Goal: Task Accomplishment & Management: Manage account settings

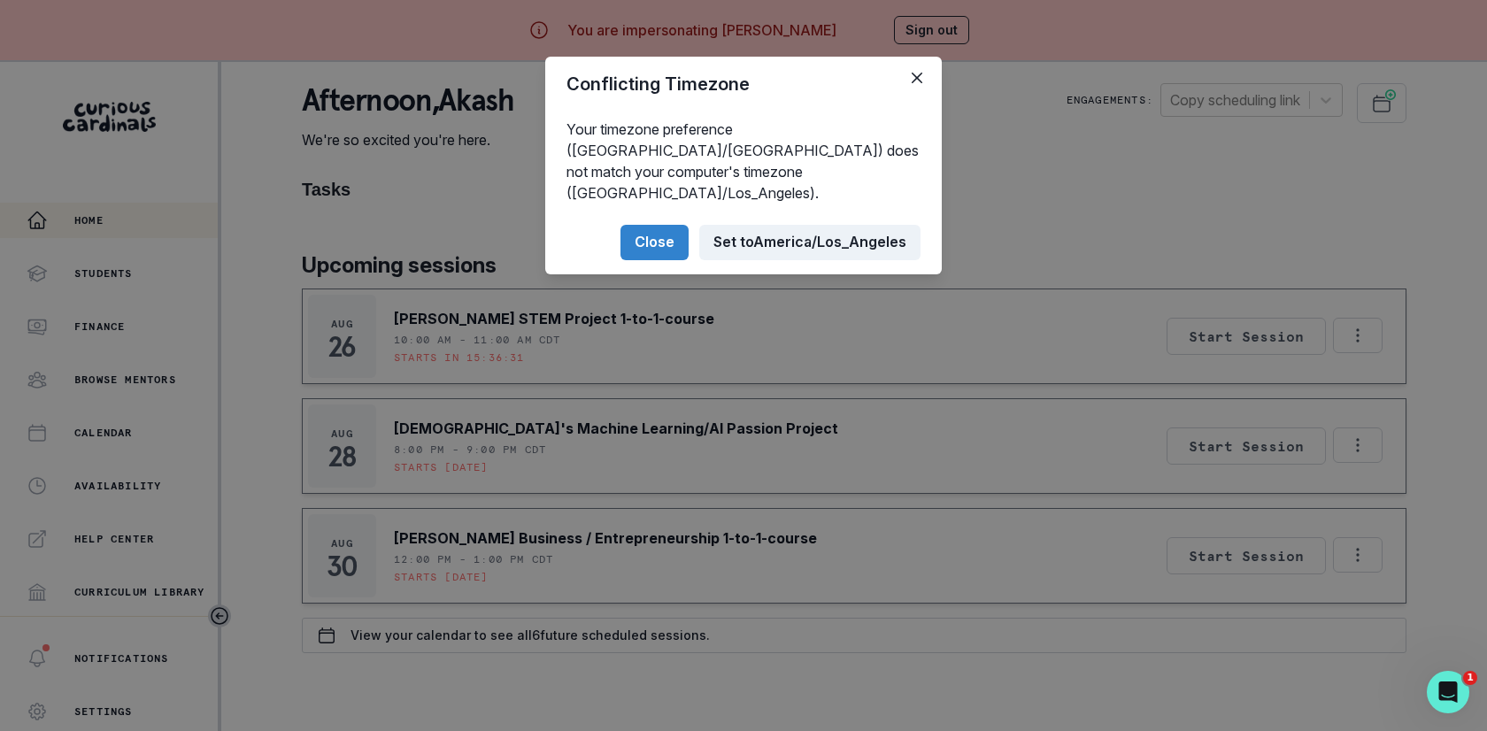
click at [776, 225] on button "Set to [GEOGRAPHIC_DATA]/Los_Angeles" at bounding box center [809, 242] width 221 height 35
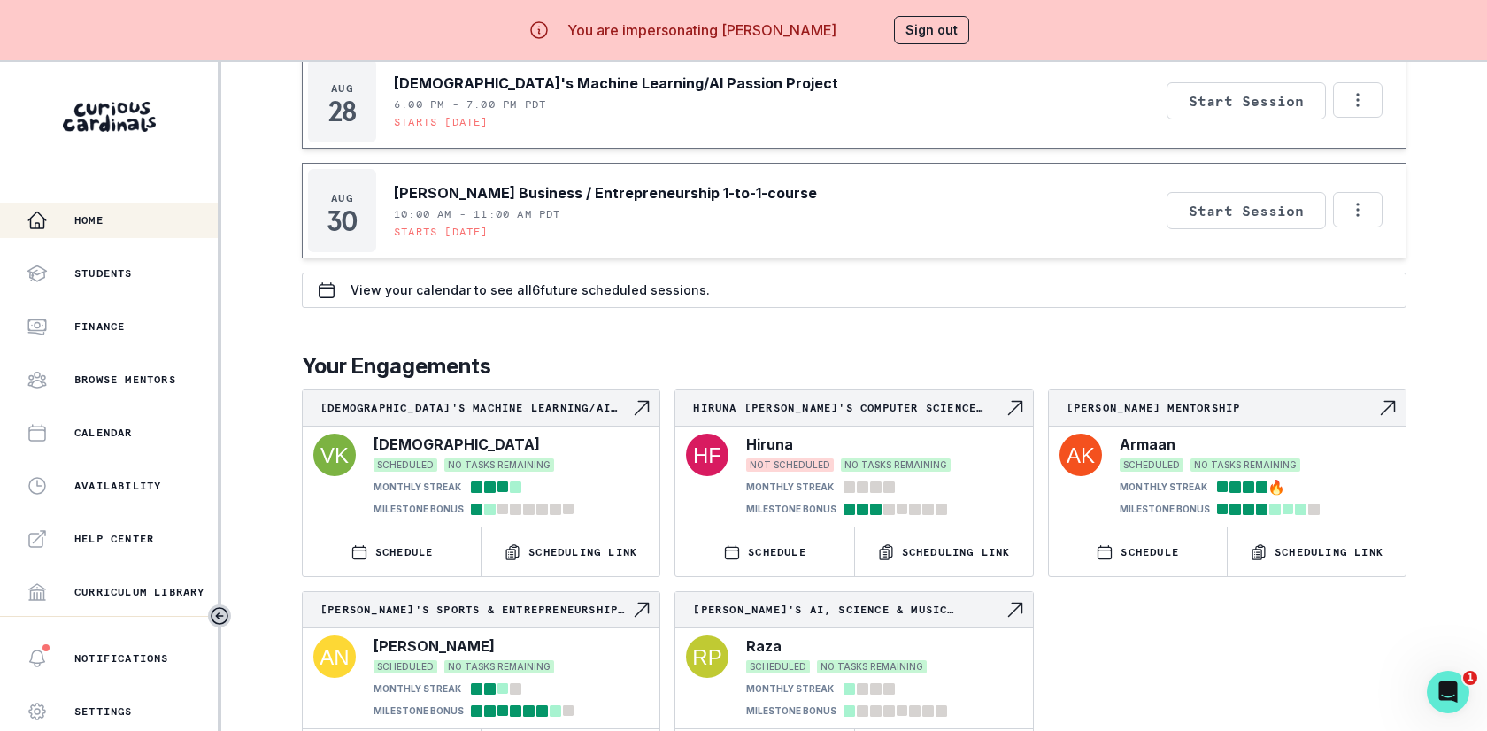
scroll to position [61, 0]
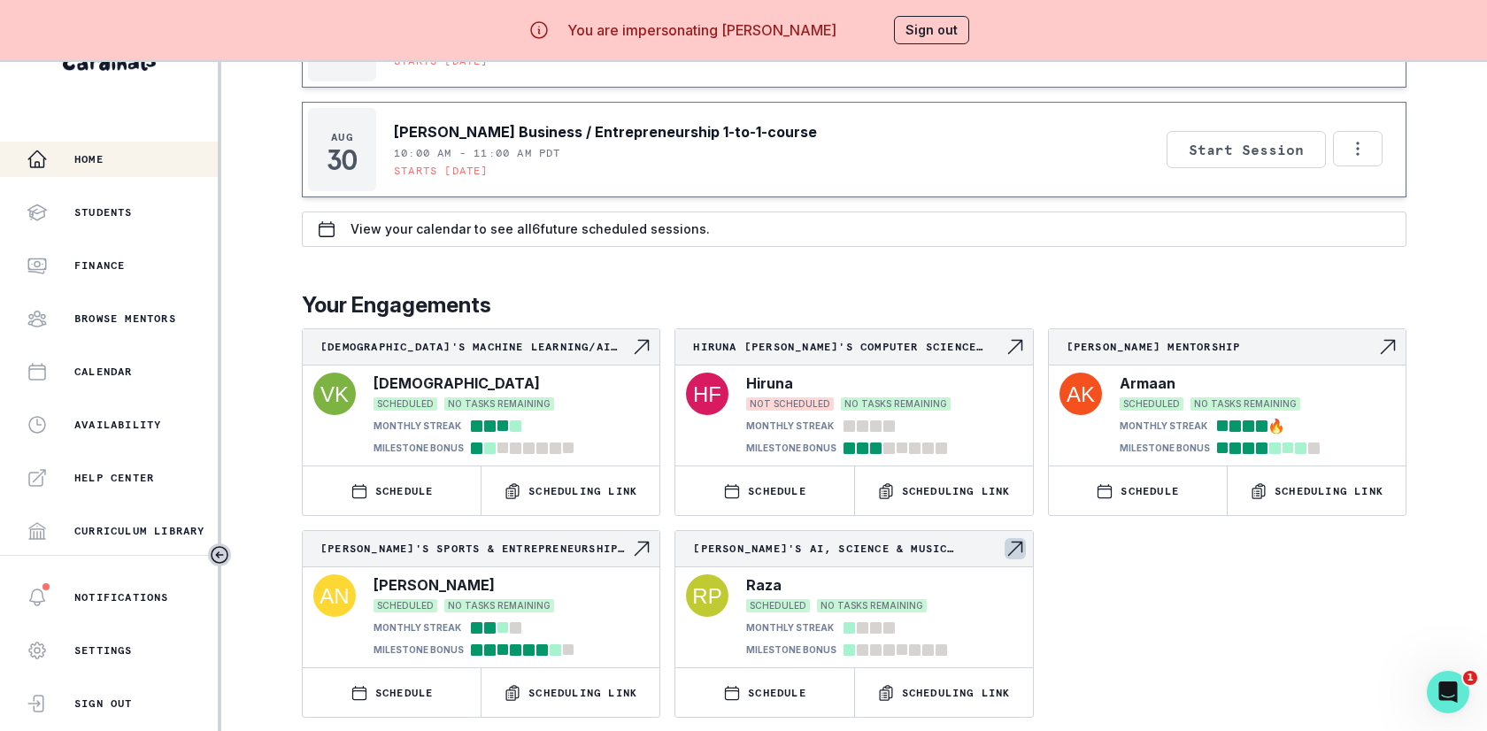
click at [1016, 545] on icon "Navigate to engagement page" at bounding box center [1015, 548] width 21 height 21
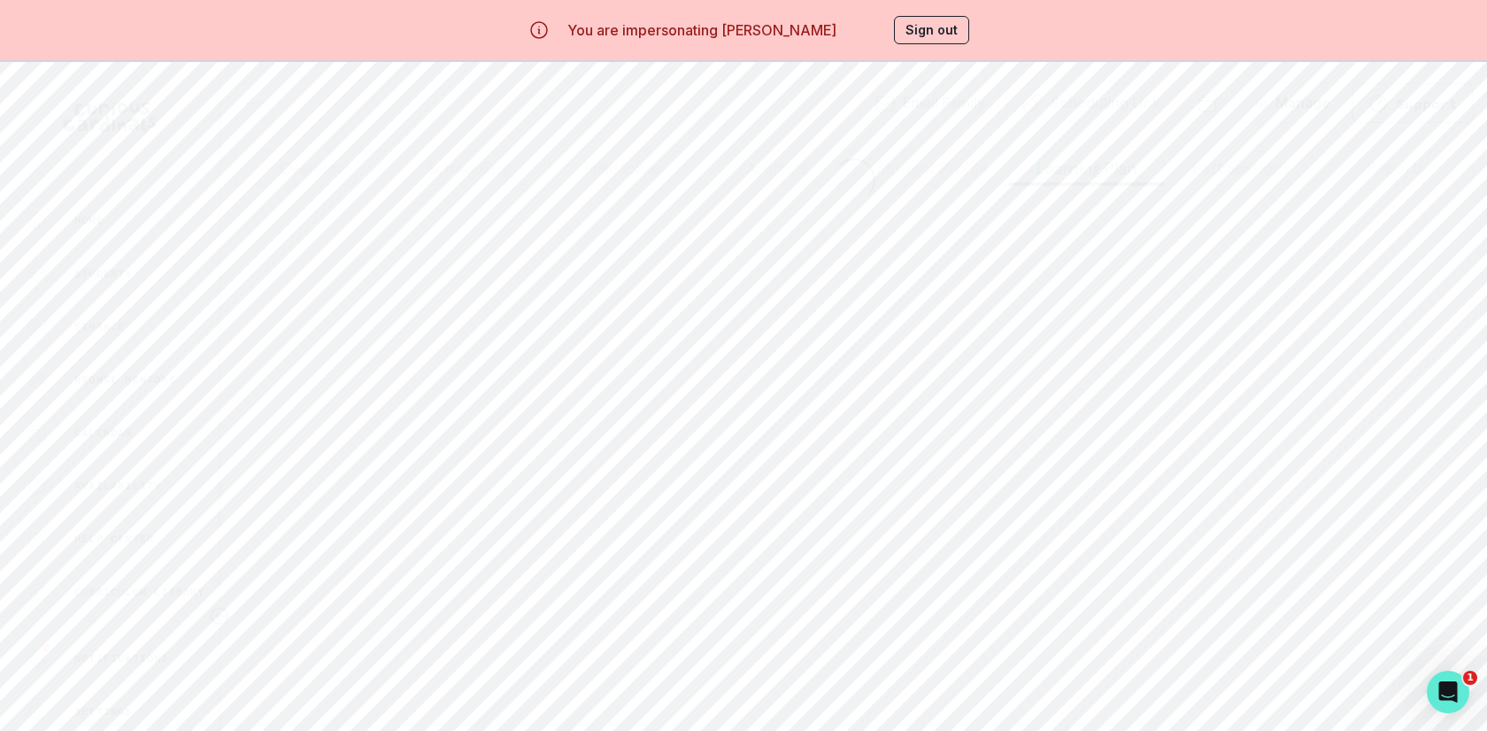
click at [1065, 171] on button "Learning Plan" at bounding box center [1086, 168] width 156 height 34
click at [668, 161] on button "Milestones" at bounding box center [622, 168] width 156 height 34
click at [1053, 173] on button "Learning Plan" at bounding box center [1086, 168] width 156 height 34
click at [848, 693] on button "Load More" at bounding box center [854, 698] width 87 height 15
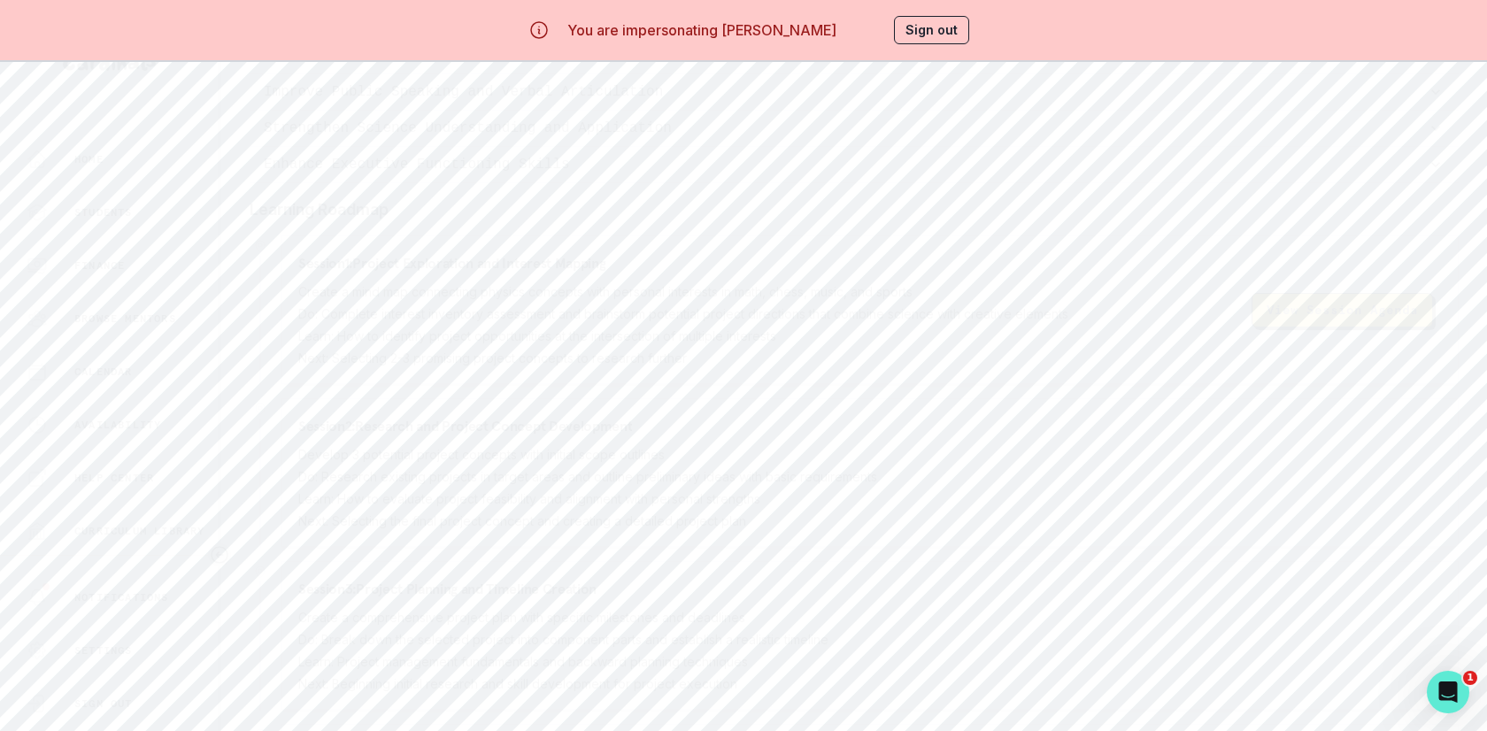
scroll to position [0, 0]
click at [1434, 176] on button "Edit" at bounding box center [1417, 171] width 84 height 40
click at [851, 606] on textarea at bounding box center [744, 610] width 636 height 71
paste textarea "Hello, whilst I have booked a lesson for [PERSON_NAME], I would like to iterate…"
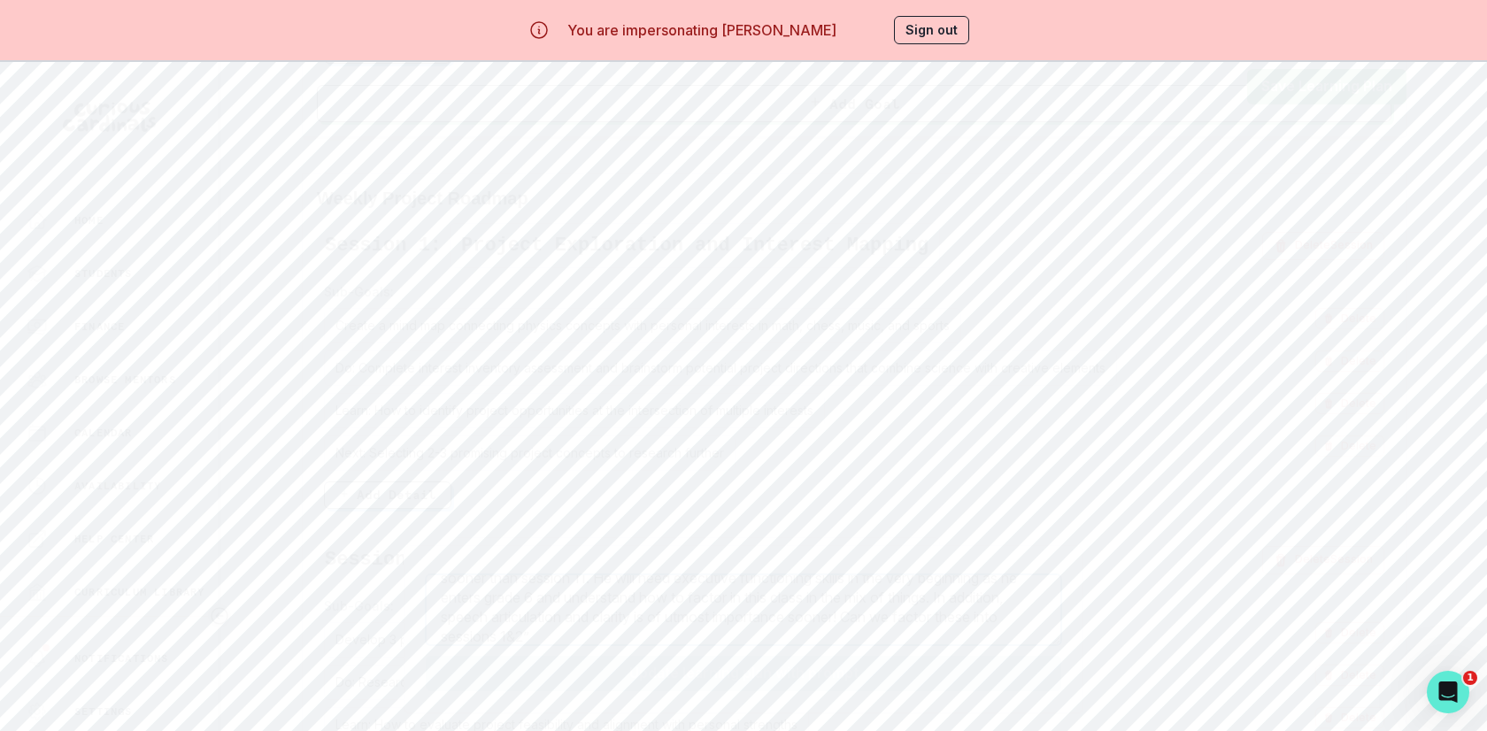
scroll to position [0, 0]
drag, startPoint x: 437, startPoint y: 615, endPoint x: 437, endPoint y: 598, distance: 17.7
click at [437, 598] on textarea "Hello, whilst I have booked a lesson for [PERSON_NAME], I would like to iterate…" at bounding box center [744, 610] width 636 height 71
click at [869, 595] on textarea "executive functioning and public speaking and articulation skills to come throu…" at bounding box center [744, 610] width 636 height 71
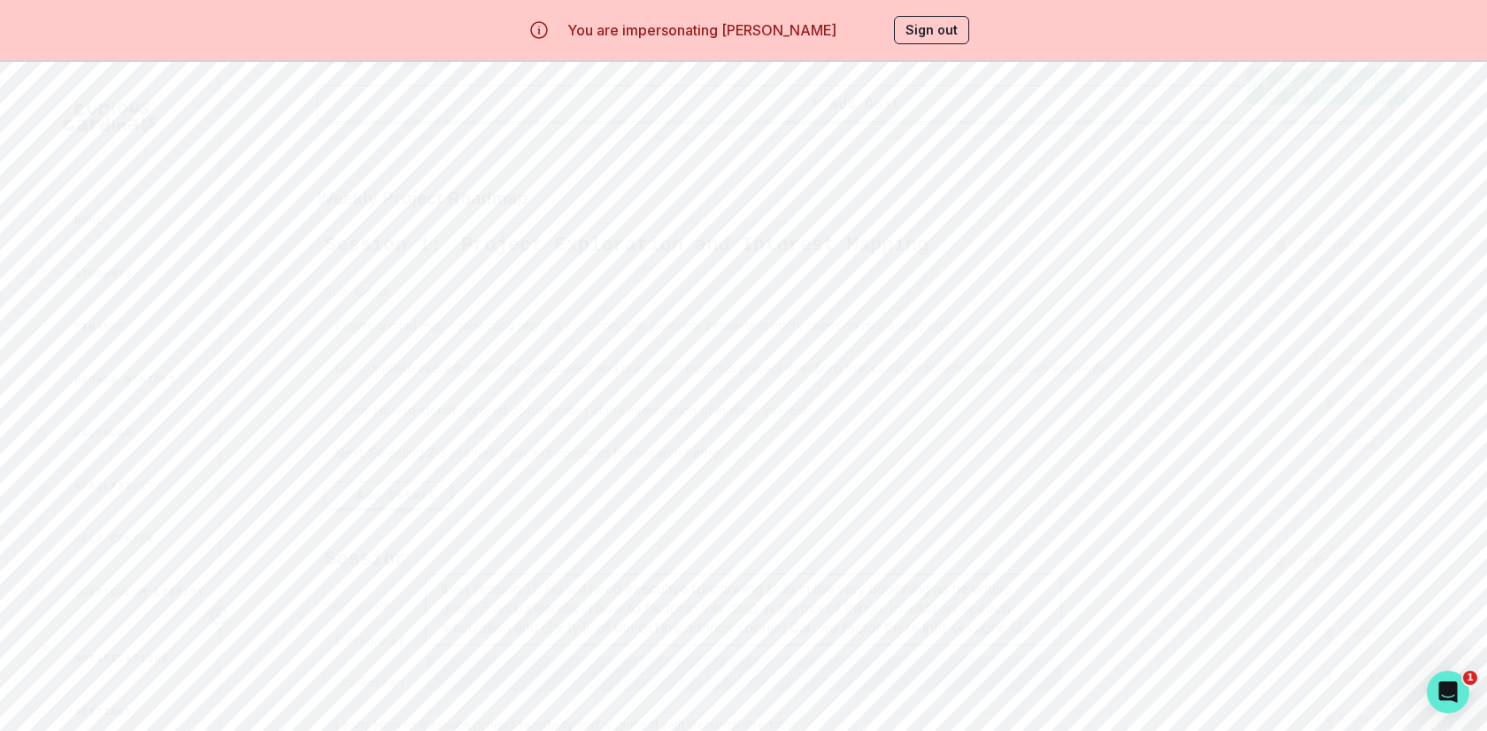
scroll to position [40, 0]
click at [838, 640] on textarea "executive functioning and public speaking and articulation skills should come t…" at bounding box center [744, 610] width 636 height 71
type textarea "executive functioning and public speaking and articulation skills should come t…"
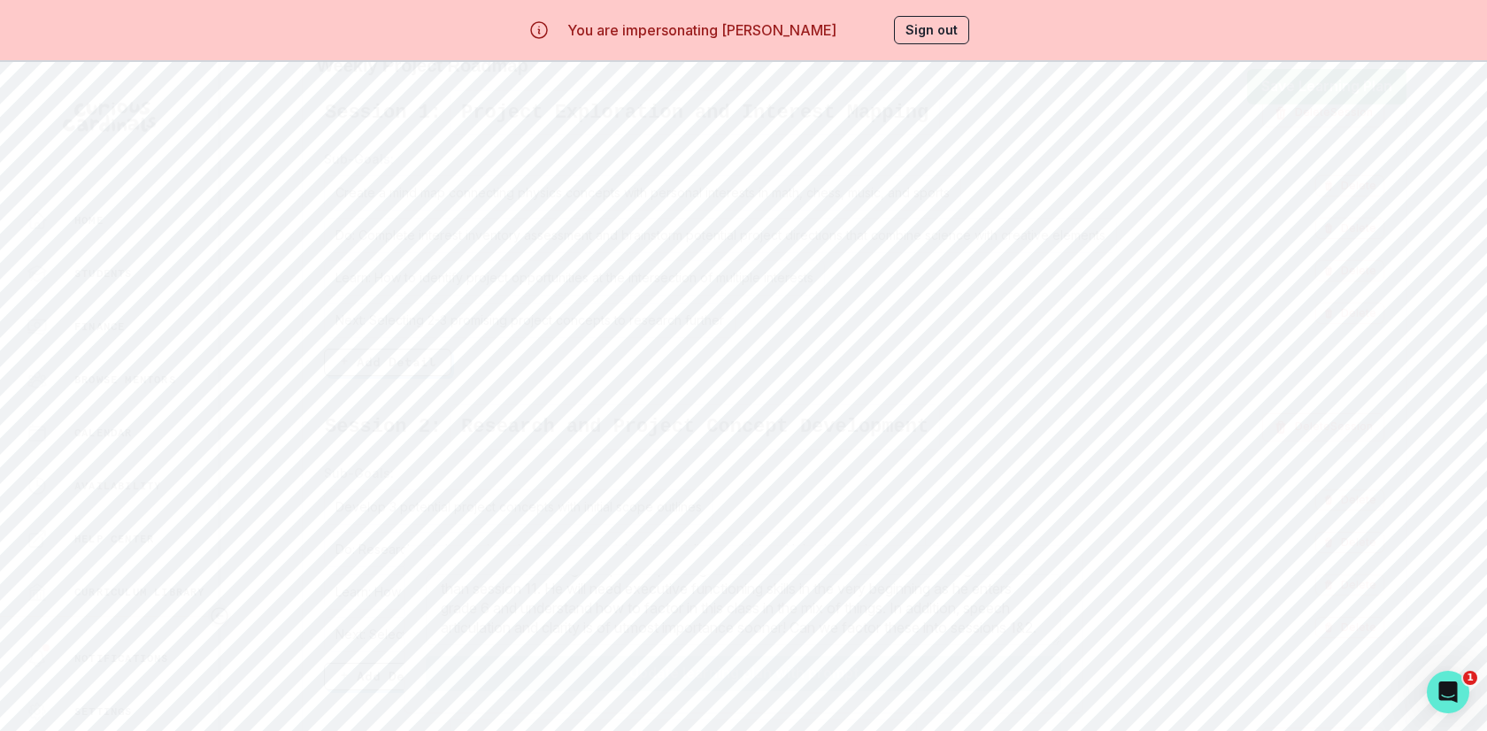
scroll to position [864, 0]
click at [366, 365] on button "Add Detail" at bounding box center [387, 378] width 127 height 27
click at [378, 394] on div "Enter detail..." at bounding box center [816, 407] width 984 height 35
drag, startPoint x: 691, startPoint y: 241, endPoint x: 745, endPoint y: 240, distance: 53.1
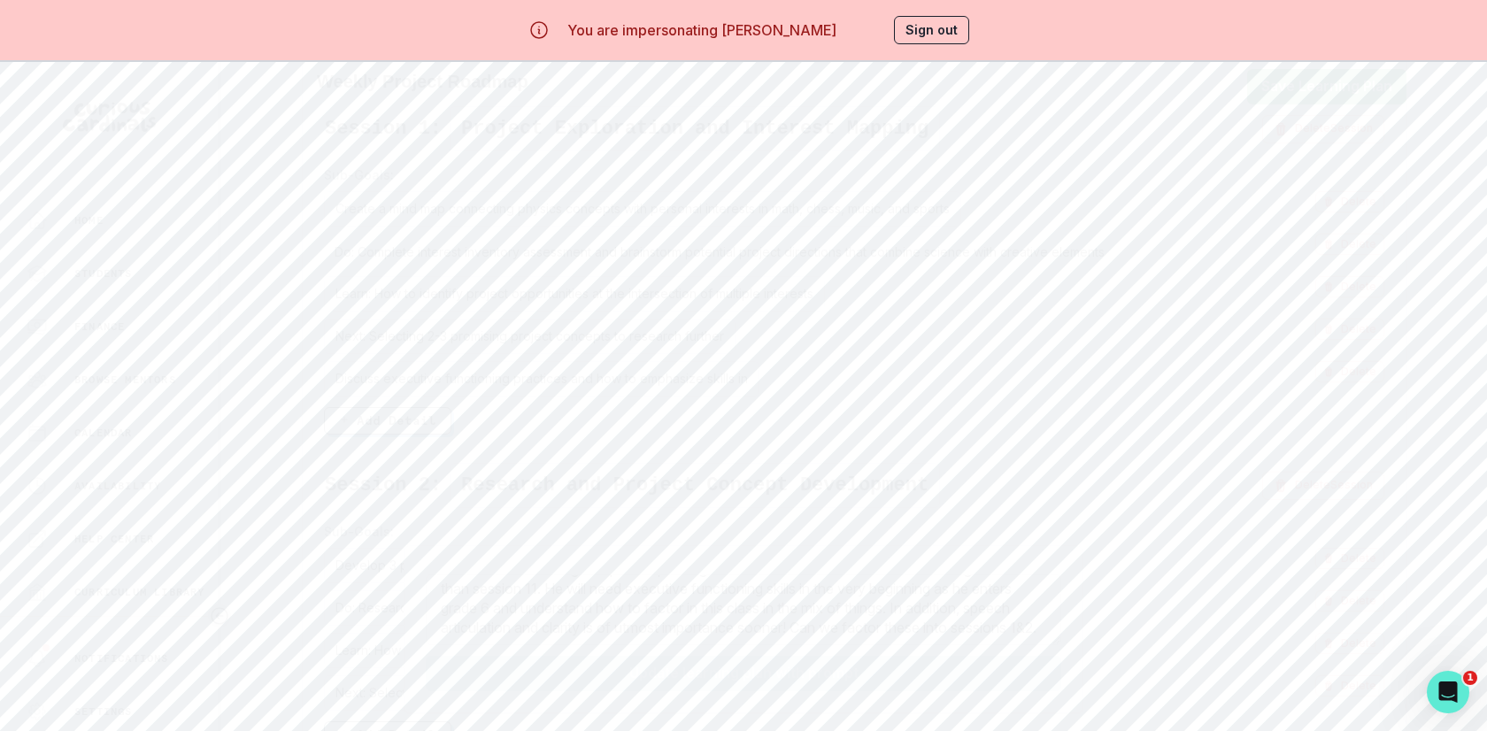
click at [745, 240] on div "Do: Complete interest inventory assessment and brainstorm potential project dir…" at bounding box center [816, 251] width 984 height 35
click at [810, 240] on input "Do: Complete interest inventory assessment and brainstorm potential project dir…" at bounding box center [816, 251] width 984 height 35
drag, startPoint x: 844, startPoint y: 240, endPoint x: 689, endPoint y: 243, distance: 155.0
click at [689, 243] on input "Do: Complete interest inventory assessment and brainstorm potential project dir…" at bounding box center [816, 251] width 984 height 35
click at [791, 367] on div "Discuss executive functioning practices and how to emphasize skills in Discuss …" at bounding box center [816, 378] width 984 height 35
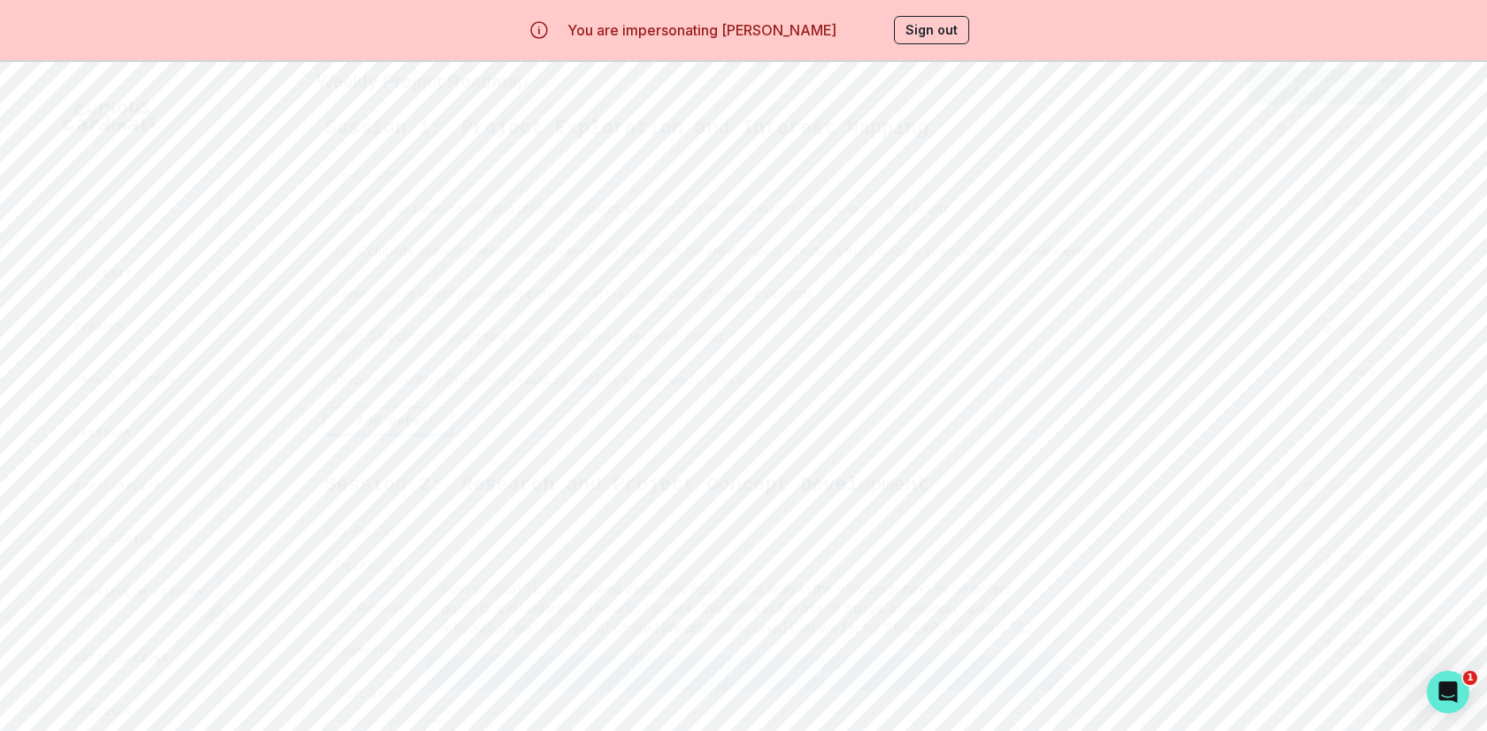
click at [750, 367] on div "Discuss executive functioning practices and how to emphasize skills in Discuss …" at bounding box center [816, 378] width 984 height 35
click at [760, 367] on input "Discuss executive functioning practices and how to emphasize skills in" at bounding box center [816, 378] width 984 height 35
paste input "potential project directions"
type input "Discuss executive functioning practices and how to emphasize skills in potentia…"
click at [714, 418] on div "Sub-Goals: Create a mind map connecting physics concepts with personal interest…" at bounding box center [854, 300] width 1061 height 269
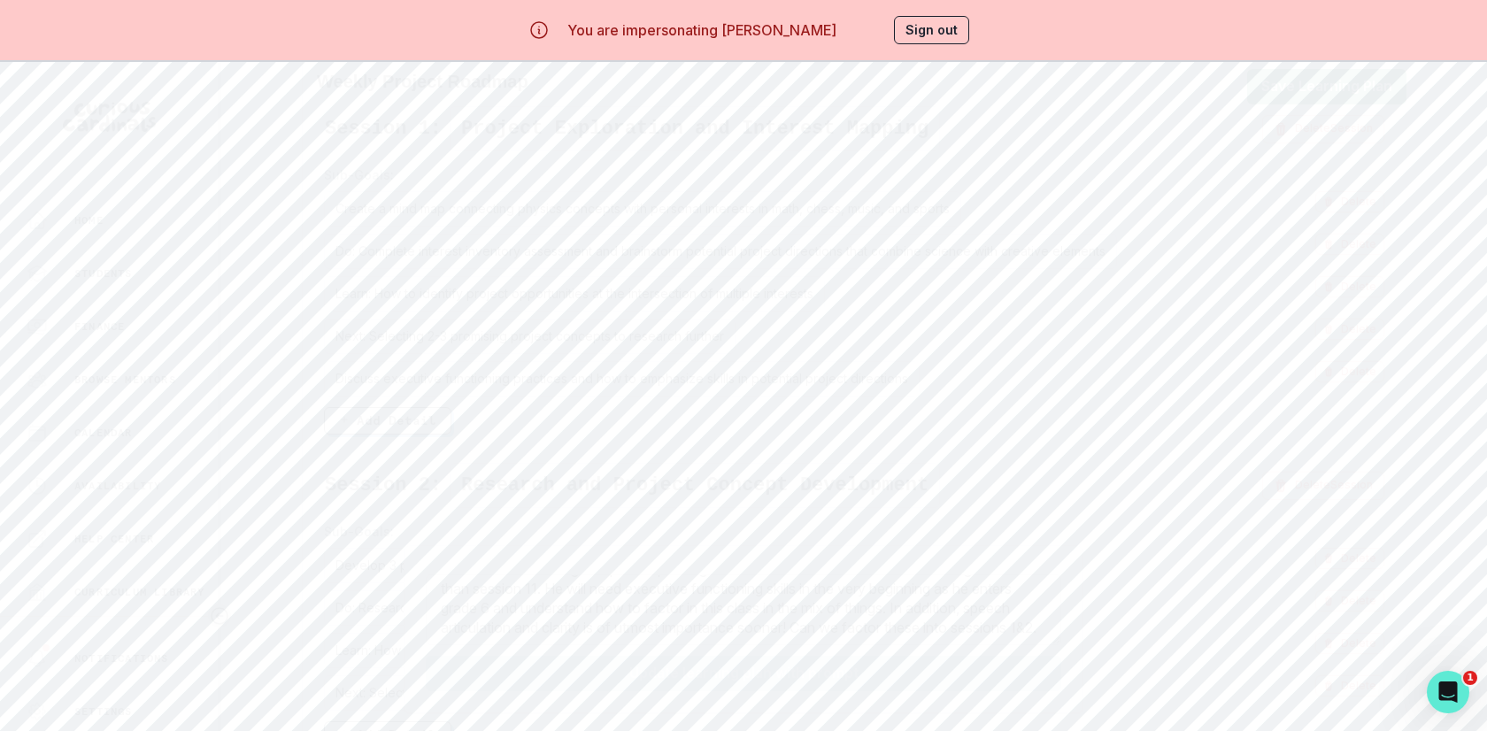
click at [1313, 86] on button "Save Learning Plan" at bounding box center [1326, 86] width 159 height 35
click at [1400, 219] on button "Edit" at bounding box center [1417, 232] width 84 height 40
click at [705, 349] on div "Discuss executive functioning practices and how to emphasize skills in potentia…" at bounding box center [816, 361] width 984 height 35
click at [683, 402] on div "Sub-Goals: Create a mind map connecting physics concepts with personal interest…" at bounding box center [854, 283] width 1061 height 269
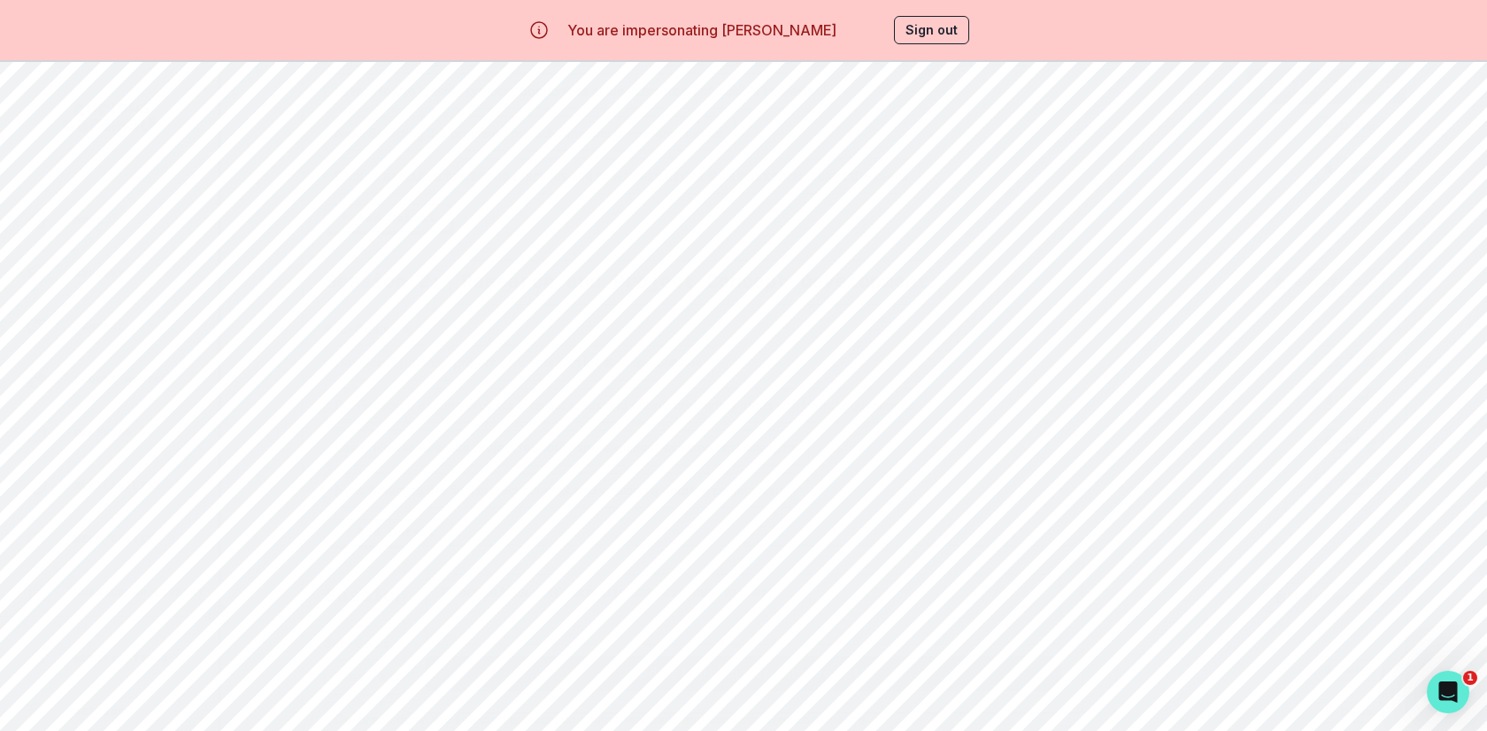
scroll to position [1071, 0]
click at [427, 527] on button "Add Detail" at bounding box center [387, 527] width 127 height 27
click at [513, 266] on div "Discuss executive functioning practices and how to emphasize skills in potentia…" at bounding box center [816, 272] width 984 height 35
click at [513, 262] on input "Discuss executive functioning practices and how to emphasize skills in potentia…" at bounding box center [816, 272] width 984 height 35
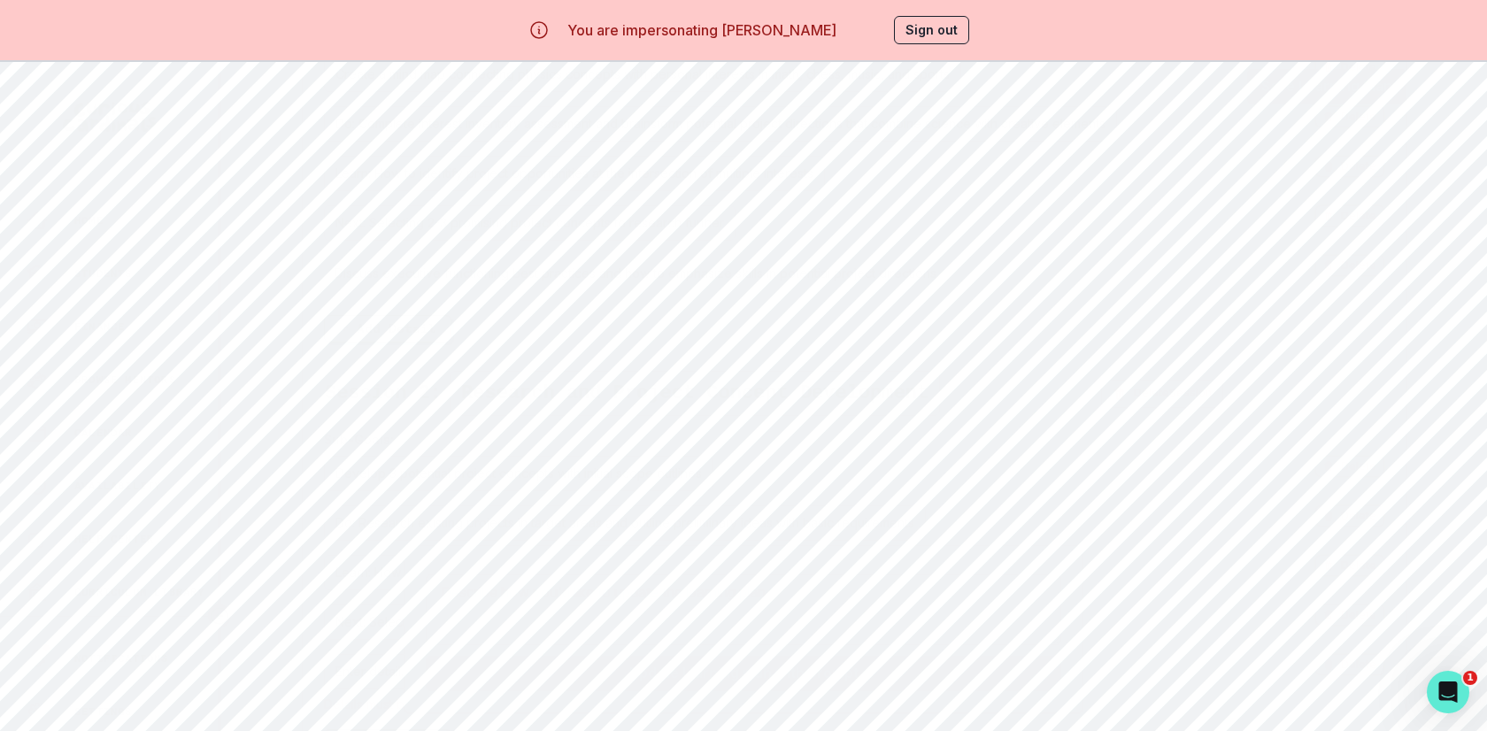
click at [382, 265] on input "Discuss executive functioning best practices and how to emphasize skills in pot…" at bounding box center [816, 272] width 984 height 35
drag, startPoint x: 714, startPoint y: 261, endPoint x: 889, endPoint y: 261, distance: 175.3
click at [889, 261] on input "Discuss how to incorporate executive functioning best practices and how to emph…" at bounding box center [816, 272] width 984 height 35
type input "Discuss how to incorporate executive functioning best practices into potential …"
click at [848, 301] on div "Sub-Goals: Create a mind map connecting physics concepts with personal interest…" at bounding box center [854, 187] width 1061 height 312
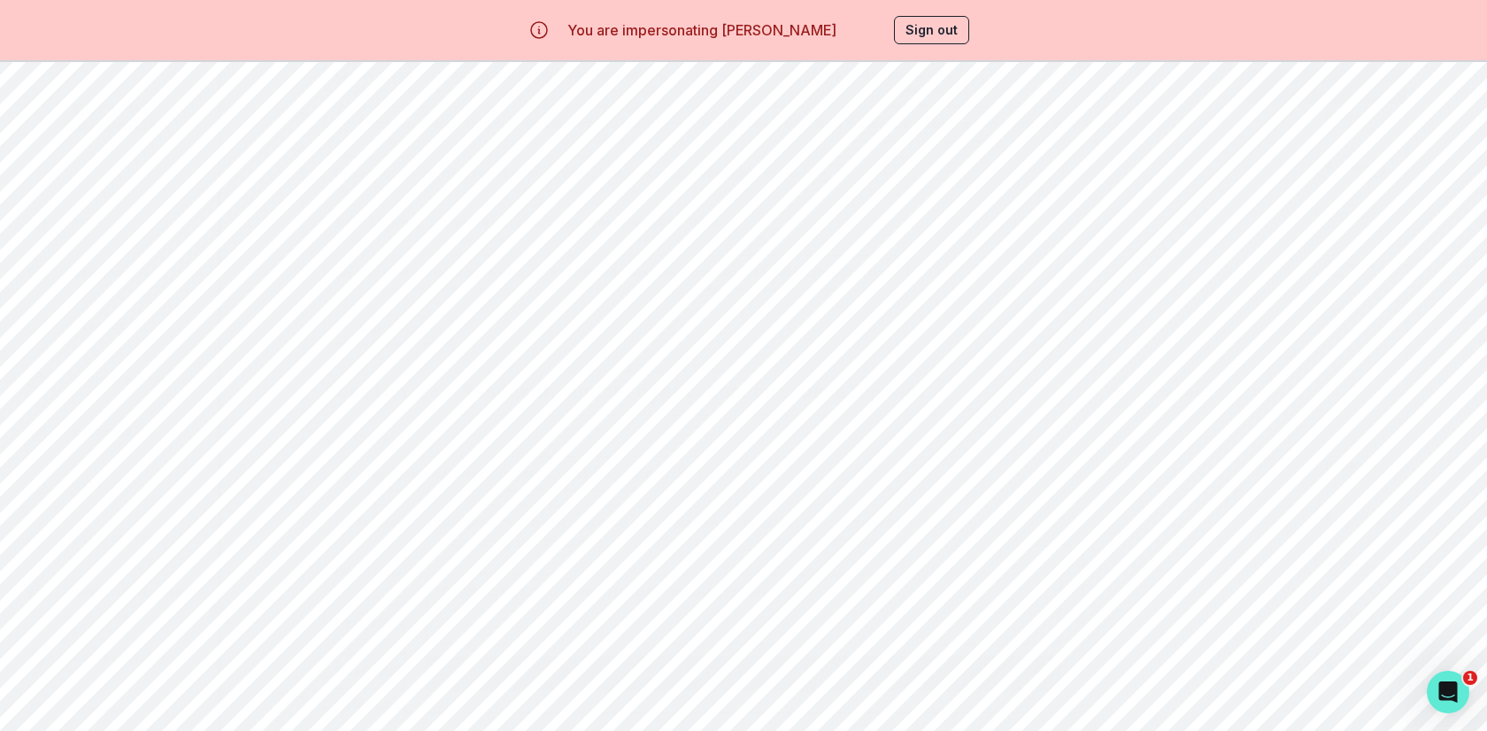
scroll to position [863, 0]
click at [897, 314] on div "Sub-Goals: Create a mind map connecting physics concepts with personal interest…" at bounding box center [854, 186] width 1061 height 312
click at [385, 406] on button "Add Detail" at bounding box center [387, 419] width 127 height 27
click at [1342, 395] on button "Delete" at bounding box center [1350, 406] width 73 height 22
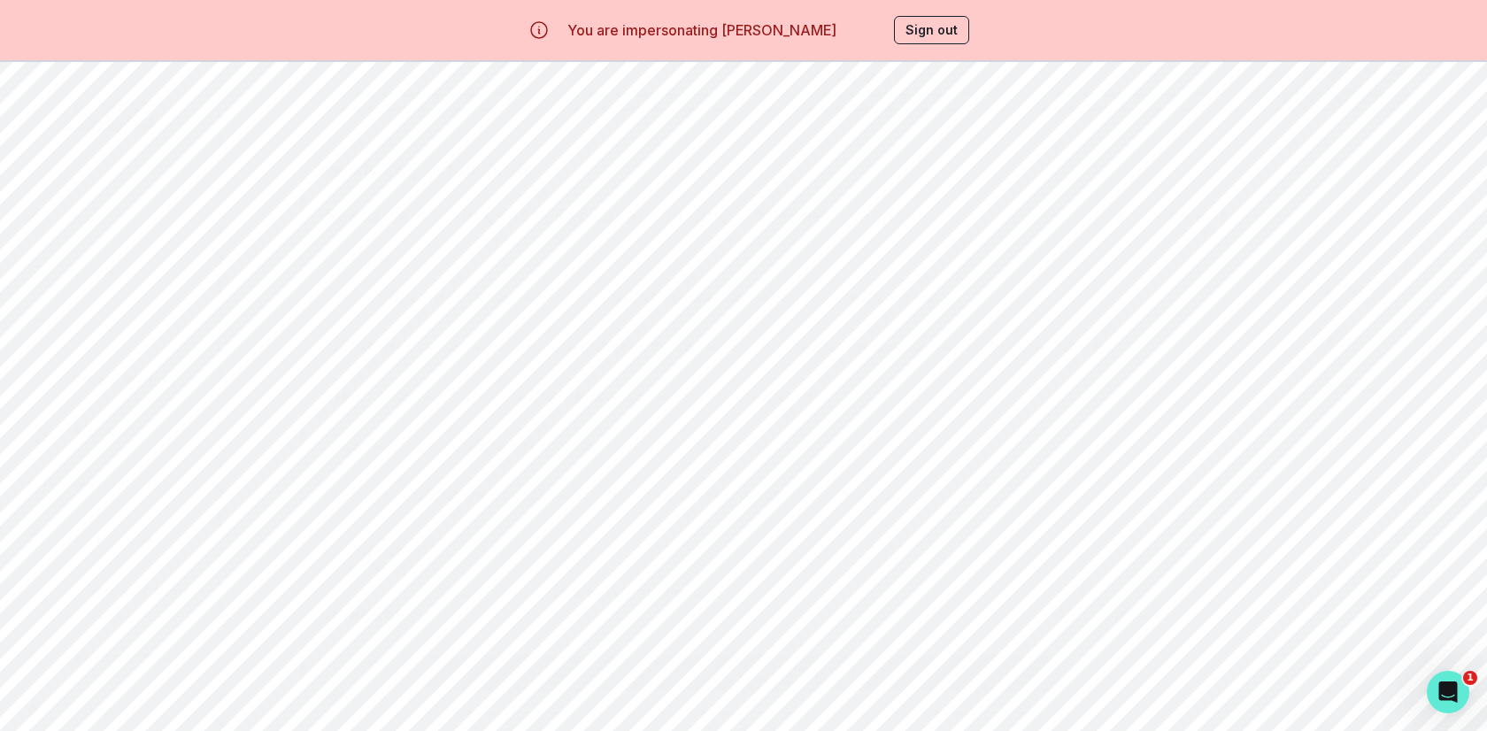
scroll to position [884, 0]
click at [735, 373] on div "Discuss how to incorporate executive functioning best practices into potential …" at bounding box center [816, 387] width 984 height 35
click at [735, 373] on input "Discuss how to incorporate executive functioning best practices into potential …" at bounding box center [816, 387] width 984 height 35
click at [798, 417] on div "Sub-Goals: Create a mind map connecting physics concepts with personal interest…" at bounding box center [854, 302] width 1061 height 312
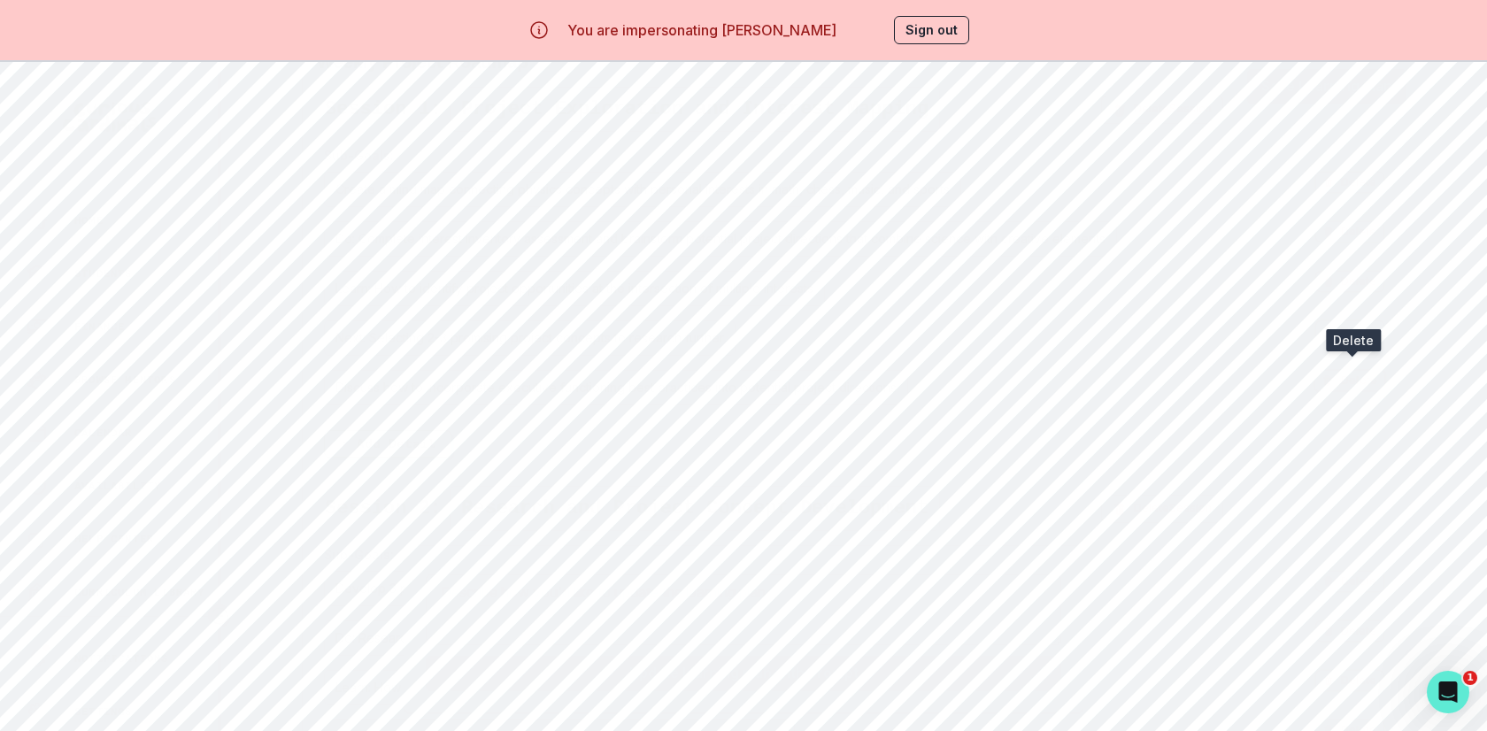
click at [1349, 369] on button "Delete" at bounding box center [1350, 380] width 73 height 22
click at [439, 381] on button "Add Detail" at bounding box center [387, 394] width 127 height 27
click at [487, 374] on div "Enter detail..." at bounding box center [816, 387] width 984 height 35
click at [391, 377] on div "Enter detail..." at bounding box center [816, 387] width 984 height 35
paste input "Discuss how to incorporate executive functioning best practices into potential …"
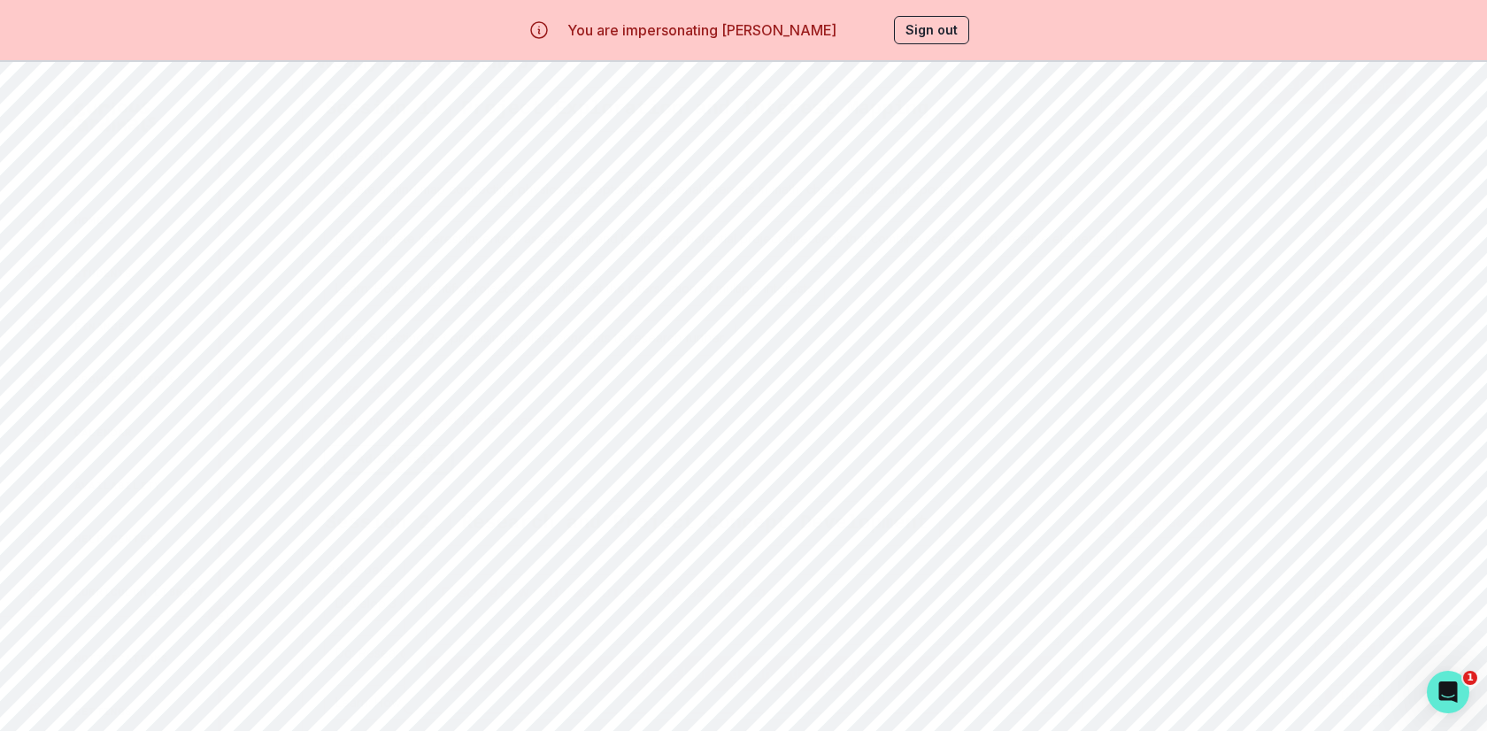
type input "Discuss how to incorporate executive functioning best practices into potential …"
click at [369, 367] on div "Enter detail..." at bounding box center [816, 375] width 984 height 35
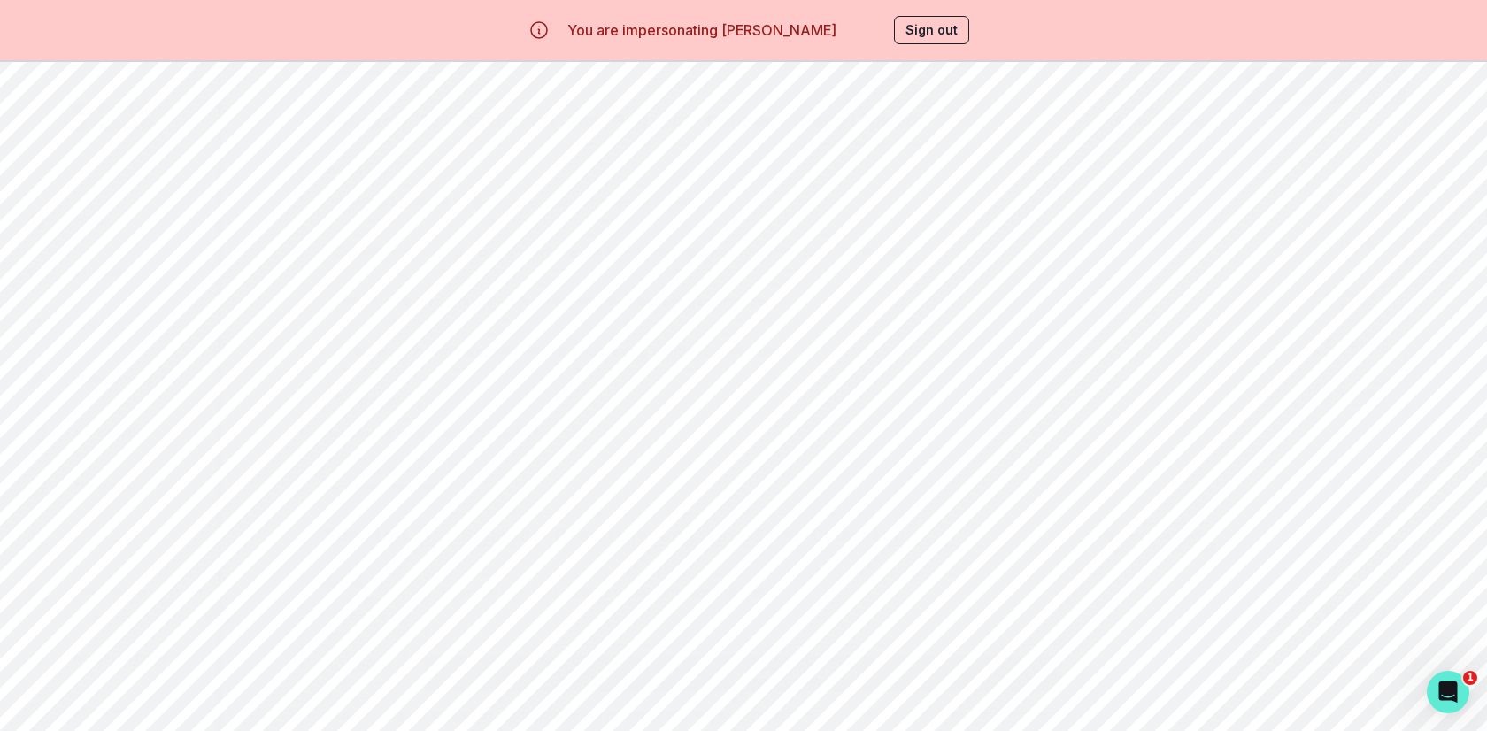
click at [479, 394] on div "Enter detail..." at bounding box center [816, 400] width 984 height 35
click at [387, 391] on div "Enter detail..." at bounding box center [816, 400] width 984 height 35
type input "D"
click at [385, 317] on div "Conduct exercises Conduct exercises" at bounding box center [816, 330] width 984 height 35
click at [388, 317] on input "Conduct exercises" at bounding box center [816, 330] width 984 height 35
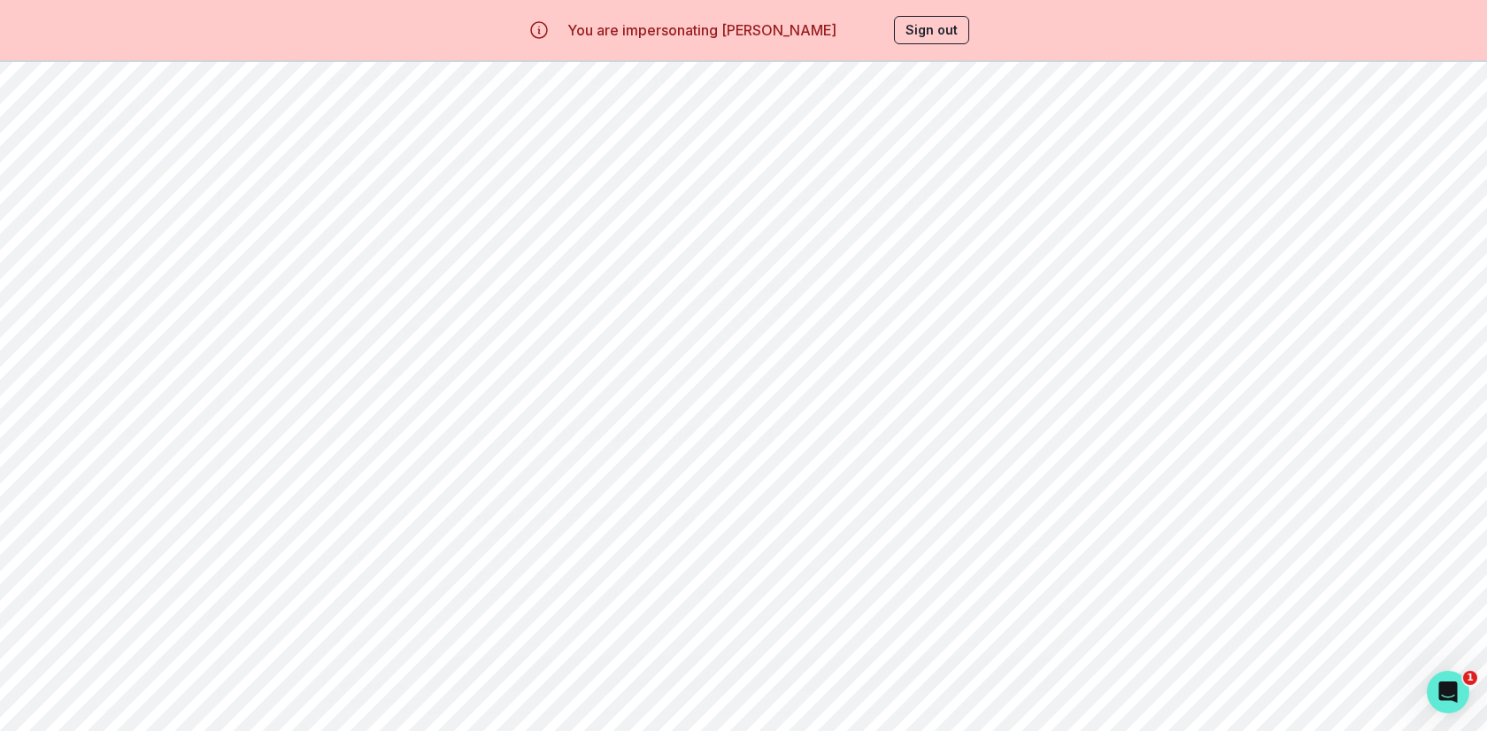
paste input "peech articulation"
click at [387, 320] on input "Conduct peech articulationexercises" at bounding box center [816, 330] width 984 height 35
click at [496, 319] on input "Conduct speech articulationexercises" at bounding box center [816, 330] width 984 height 35
click at [620, 319] on input "Conduct speech articulation exercises" at bounding box center [816, 330] width 984 height 35
type input "Conduct speech articulation exercises and identify areas of improvement in spee…"
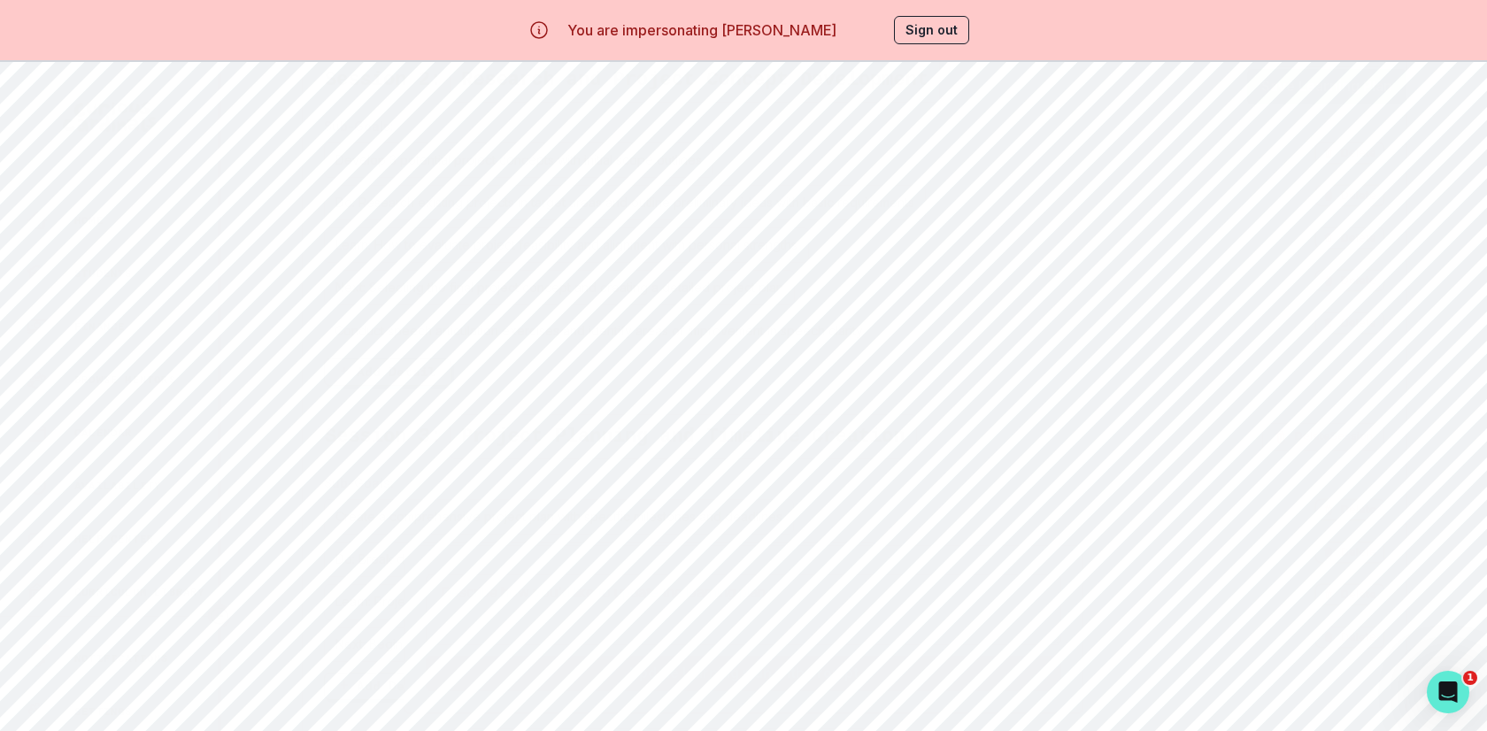
click at [1270, 96] on button "Save Learning Plan" at bounding box center [1326, 86] width 159 height 35
click at [838, 674] on div "Learning Roadmap Session 1 : Project Exploration and Interest Mapping Create a …" at bounding box center [854, 243] width 1209 height 926
click at [837, 691] on button "Load More" at bounding box center [854, 698] width 87 height 15
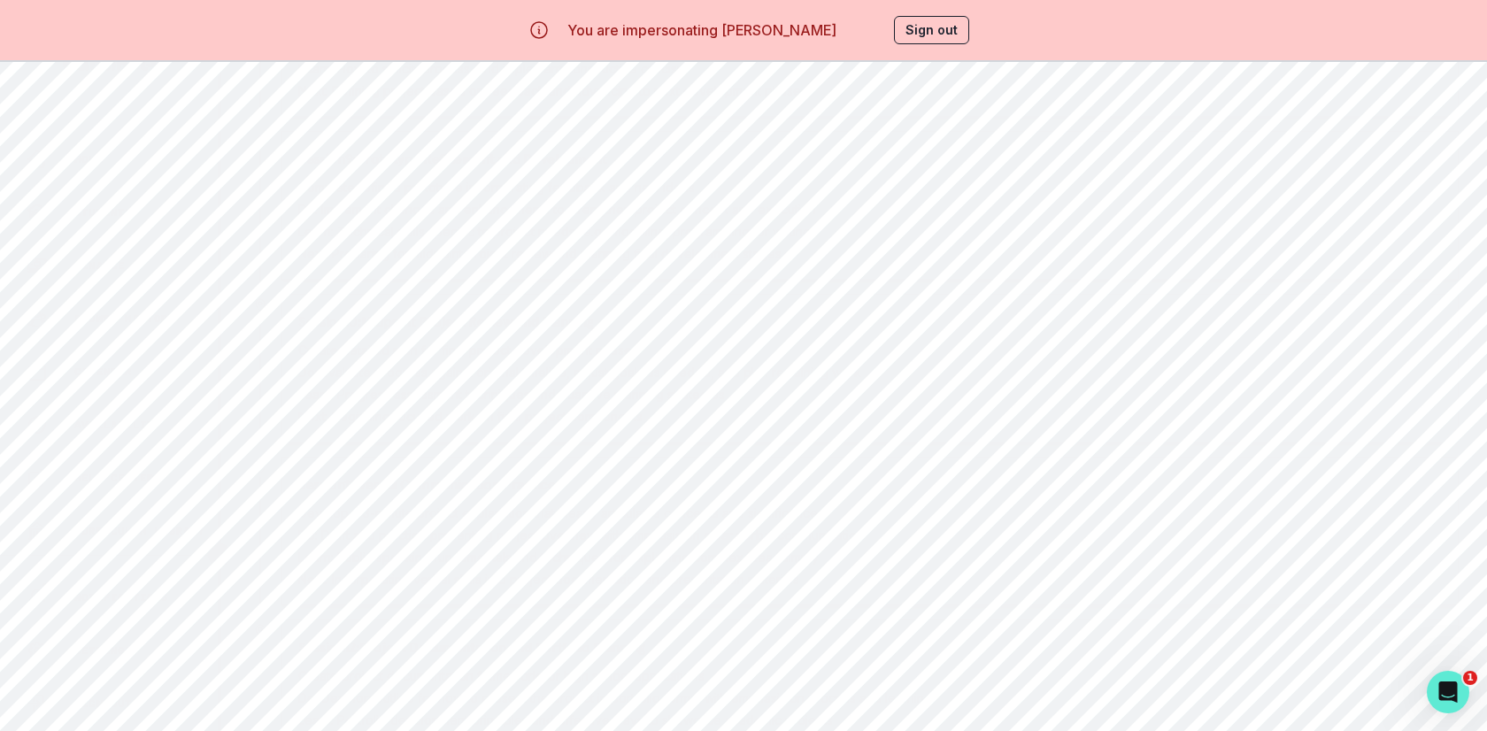
click at [863, 526] on p "Do: Draft and practice presenting project overview with emphasis on clear verba…" at bounding box center [581, 535] width 566 height 19
